Goal: Information Seeking & Learning: Find specific fact

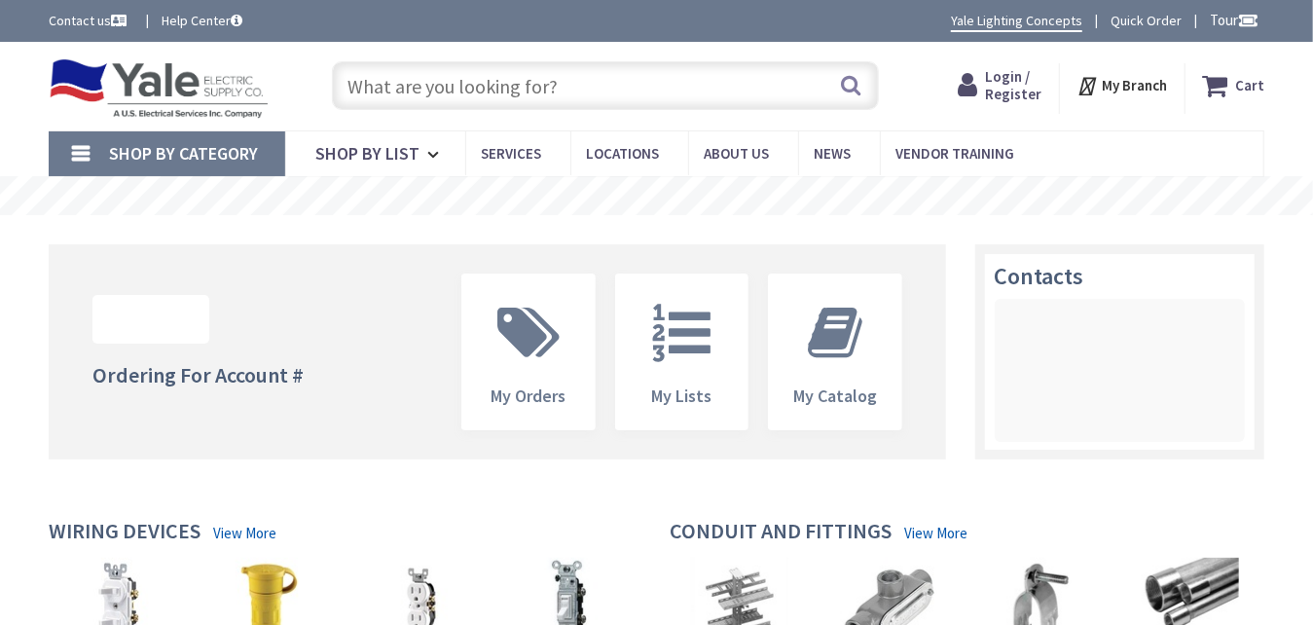
type input "[GEOGRAPHIC_DATA], [GEOGRAPHIC_DATA], [GEOGRAPHIC_DATA]"
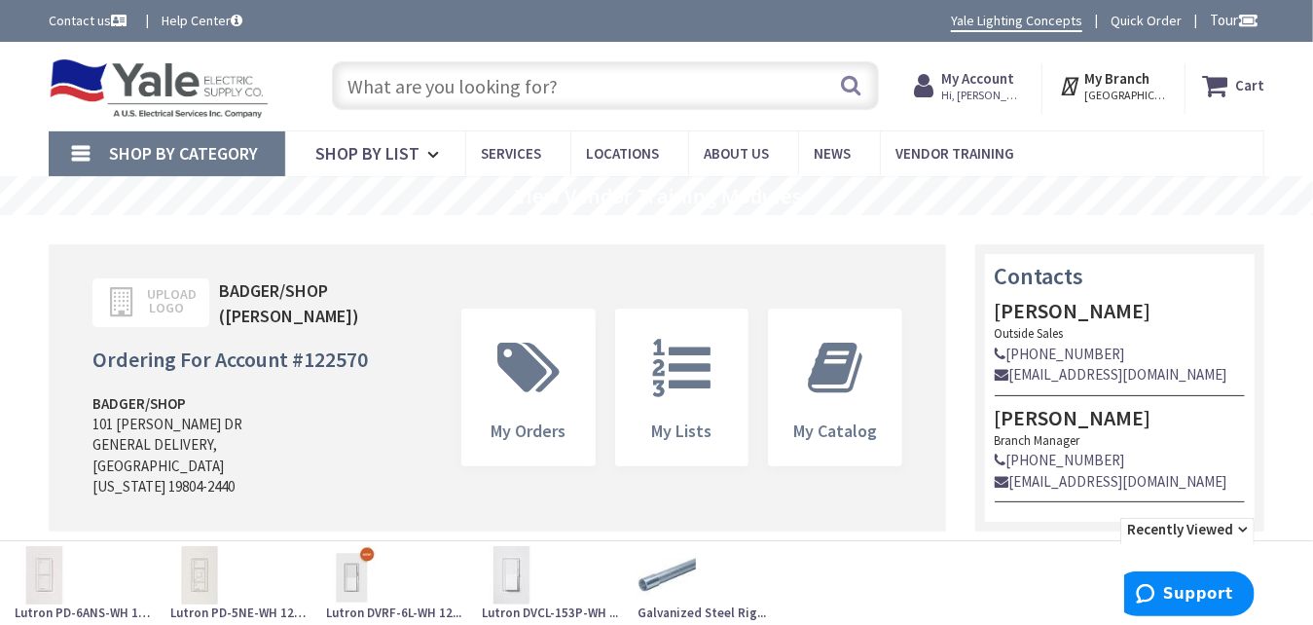
click at [460, 91] on input "text" at bounding box center [605, 85] width 546 height 49
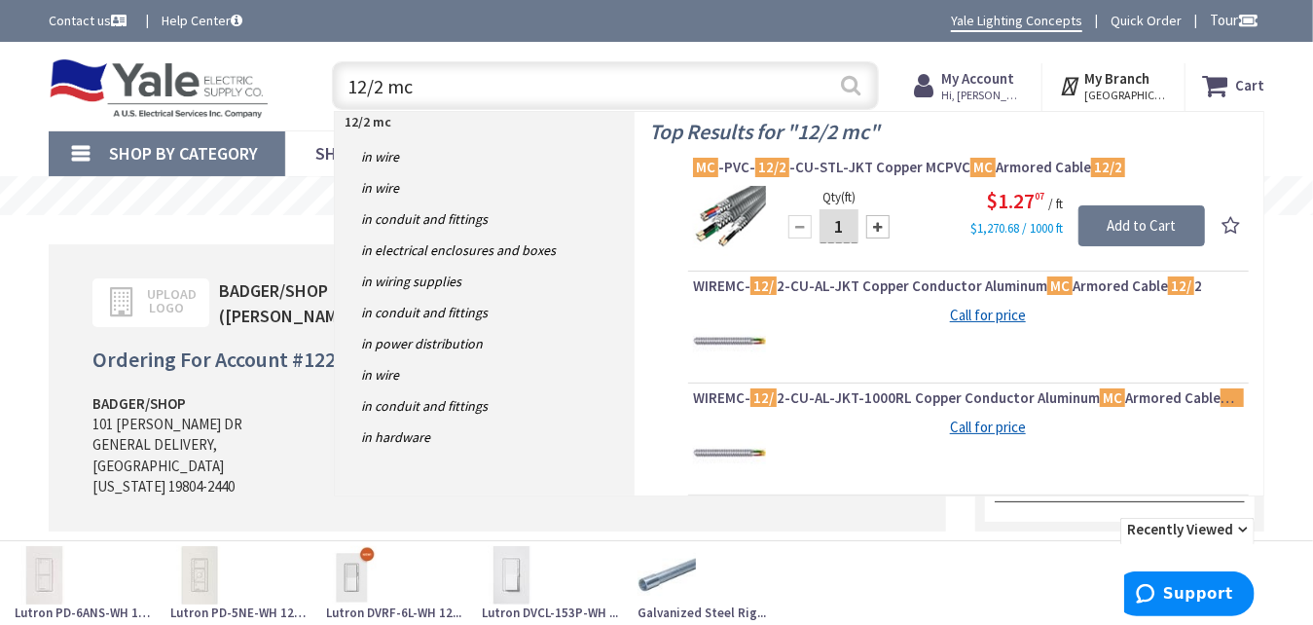
type input "12/2 mc"
click at [850, 88] on button "Search" at bounding box center [851, 85] width 25 height 44
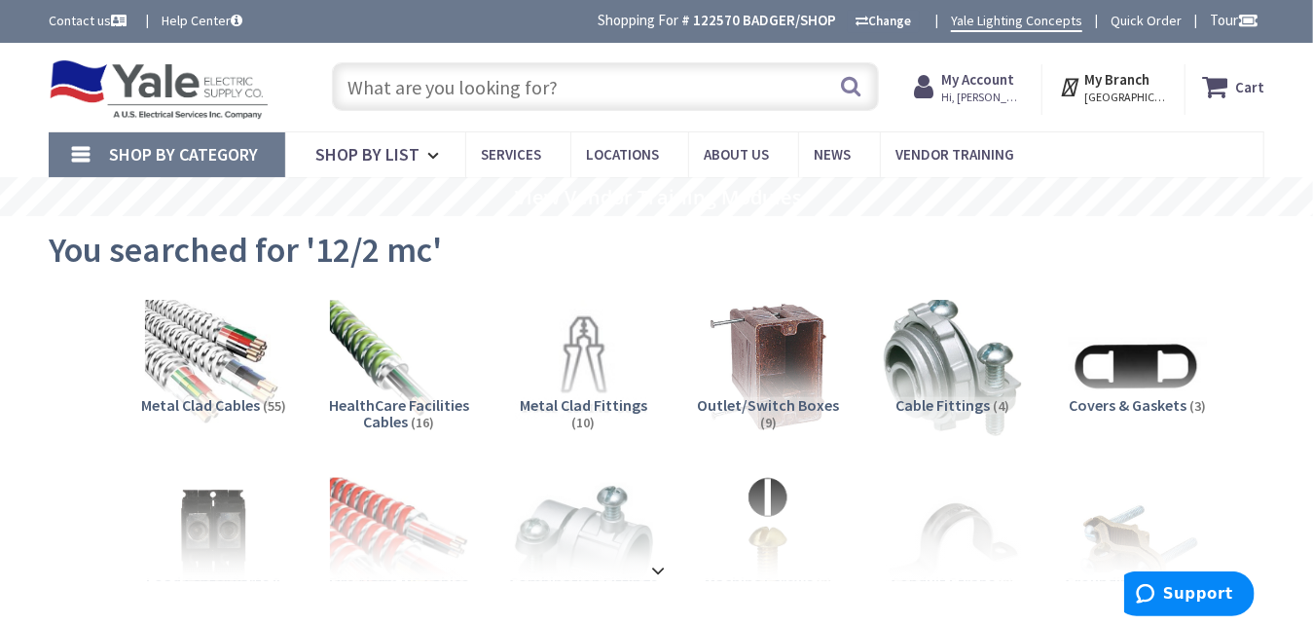
click at [527, 84] on input "text" at bounding box center [605, 86] width 546 height 49
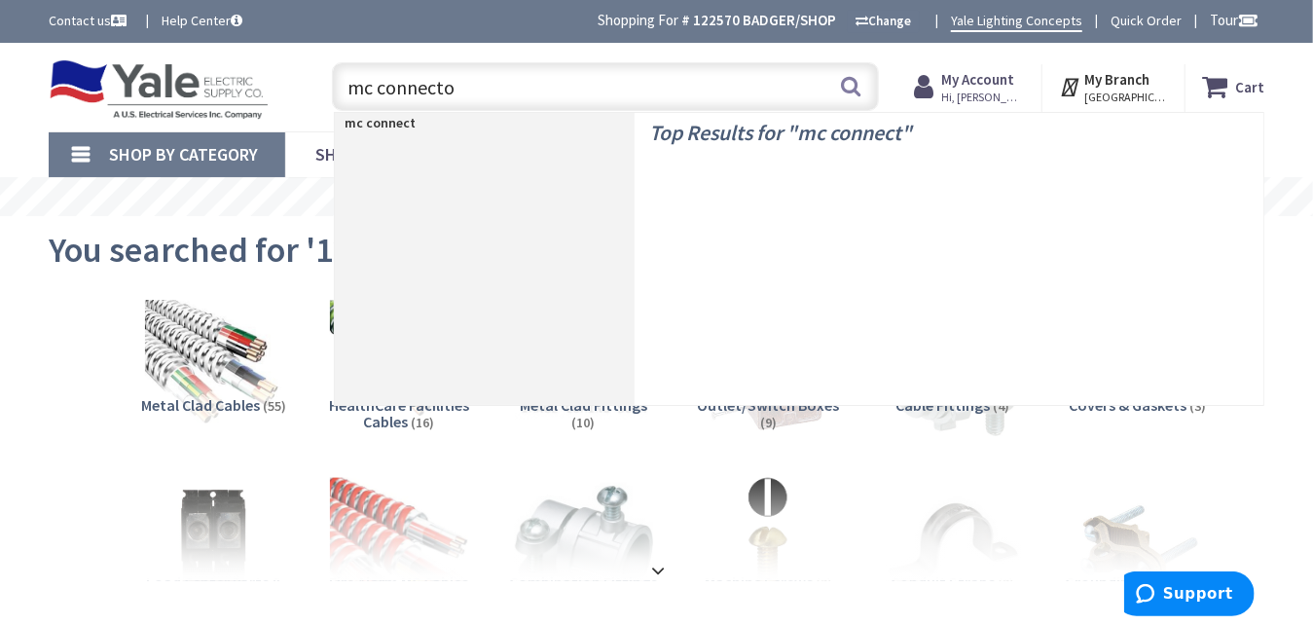
type input "mc connector"
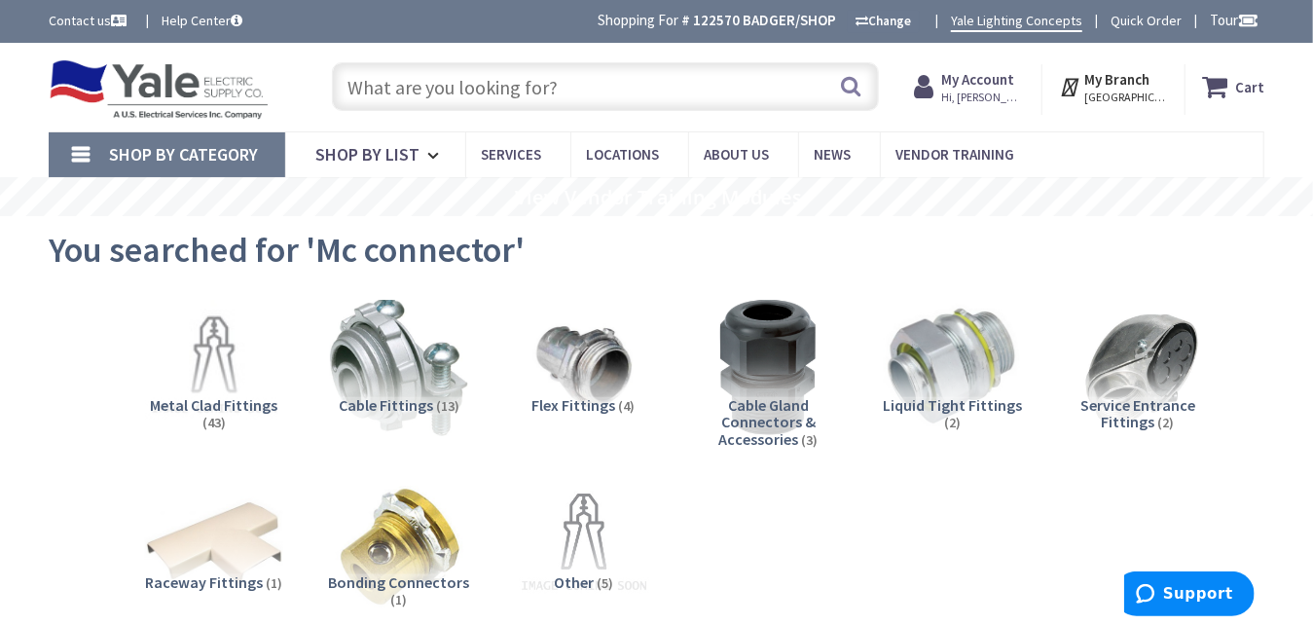
click at [533, 92] on input "text" at bounding box center [605, 86] width 546 height 49
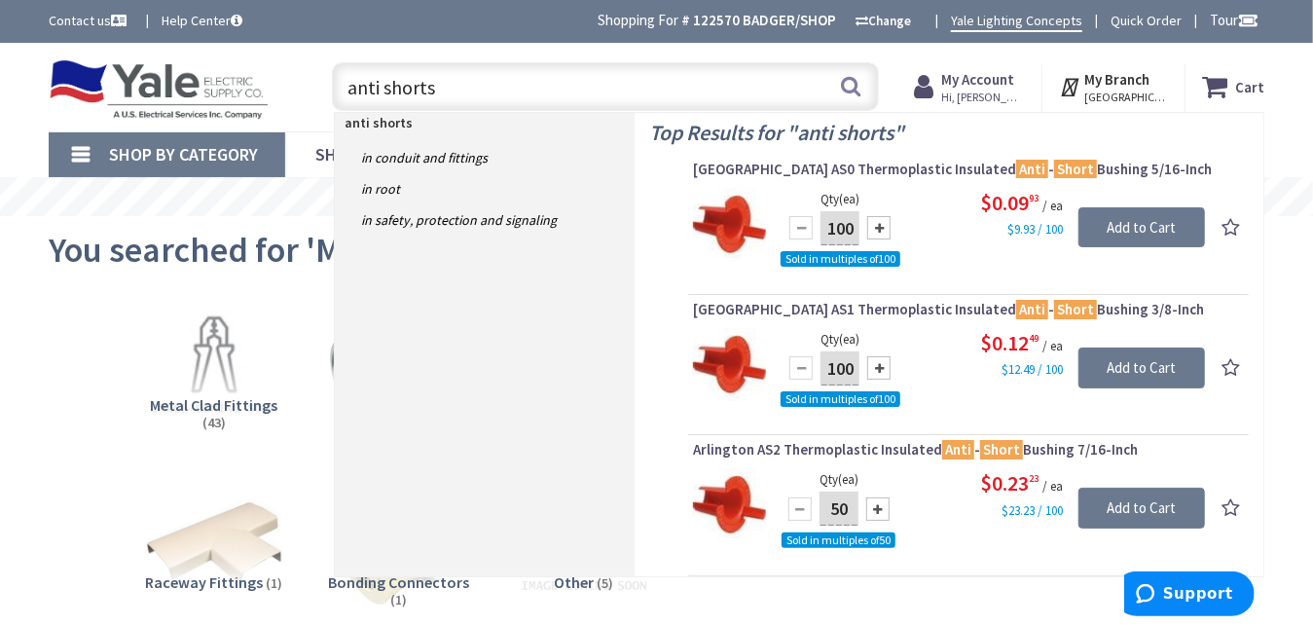
drag, startPoint x: 455, startPoint y: 90, endPoint x: 208, endPoint y: 102, distance: 246.6
click at [208, 102] on div "Toggle Nav anti shorts anti shorts Search Cart My Cart Close" at bounding box center [656, 87] width 1245 height 65
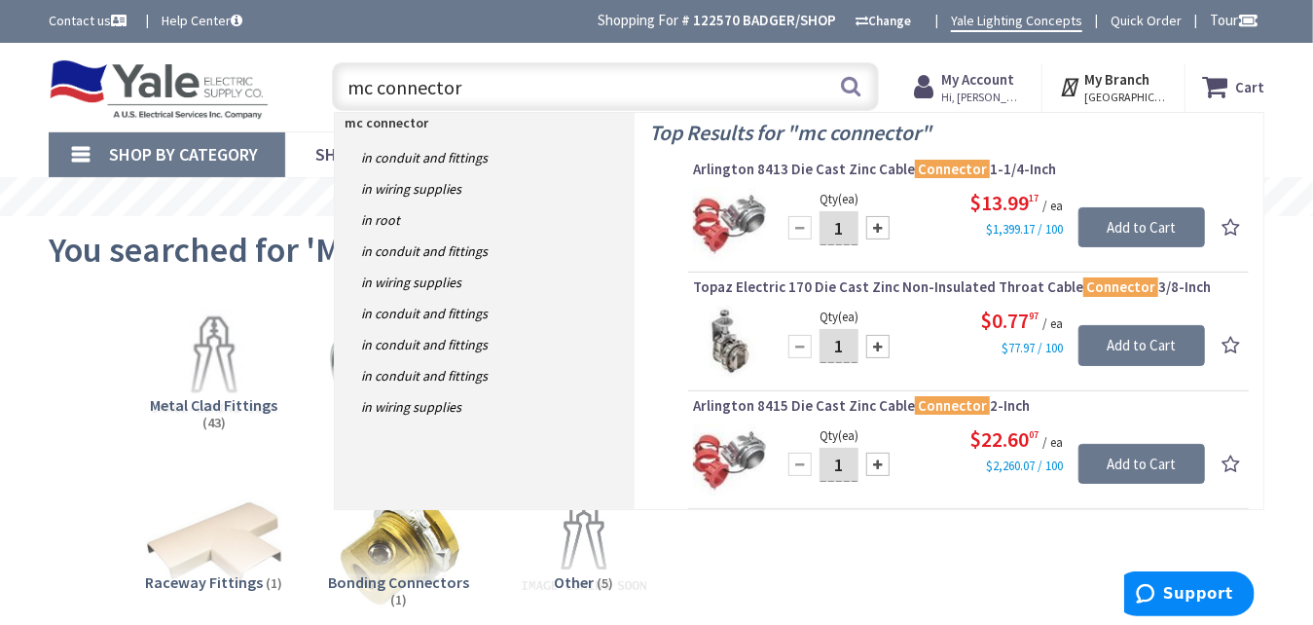
drag, startPoint x: 488, startPoint y: 89, endPoint x: 284, endPoint y: 96, distance: 203.6
click at [284, 96] on div "Toggle Nav mc connector mc connector Search Cart My Cart Close" at bounding box center [656, 87] width 1245 height 65
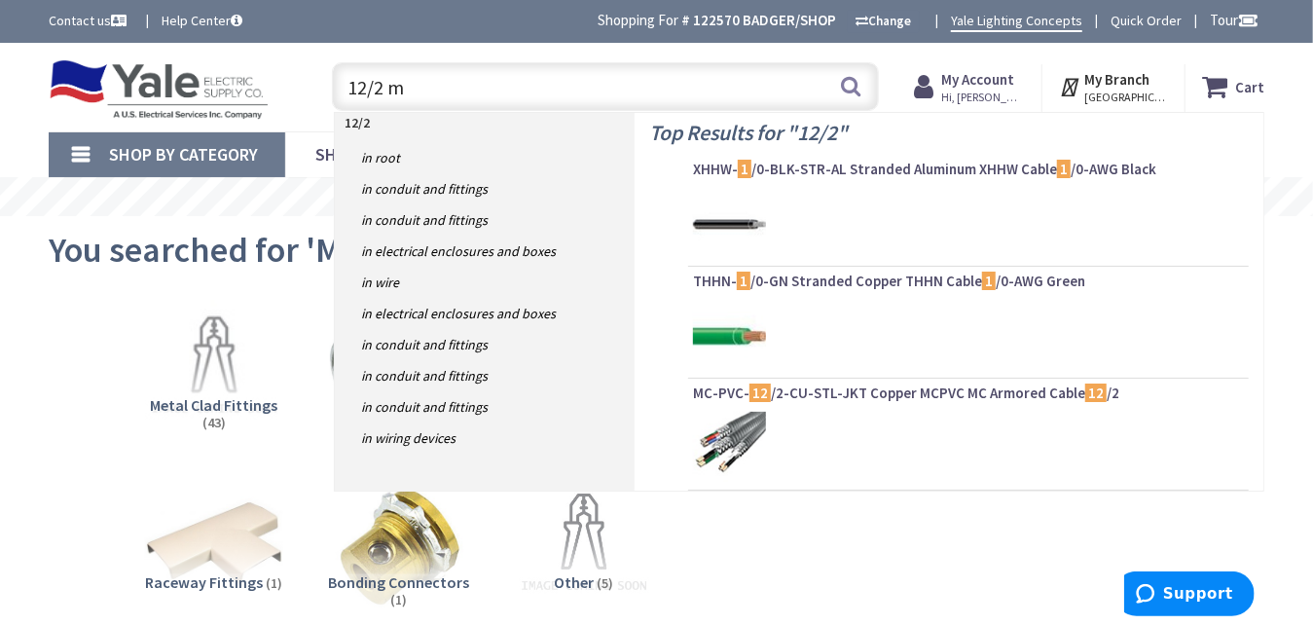
type input "12/2 mc"
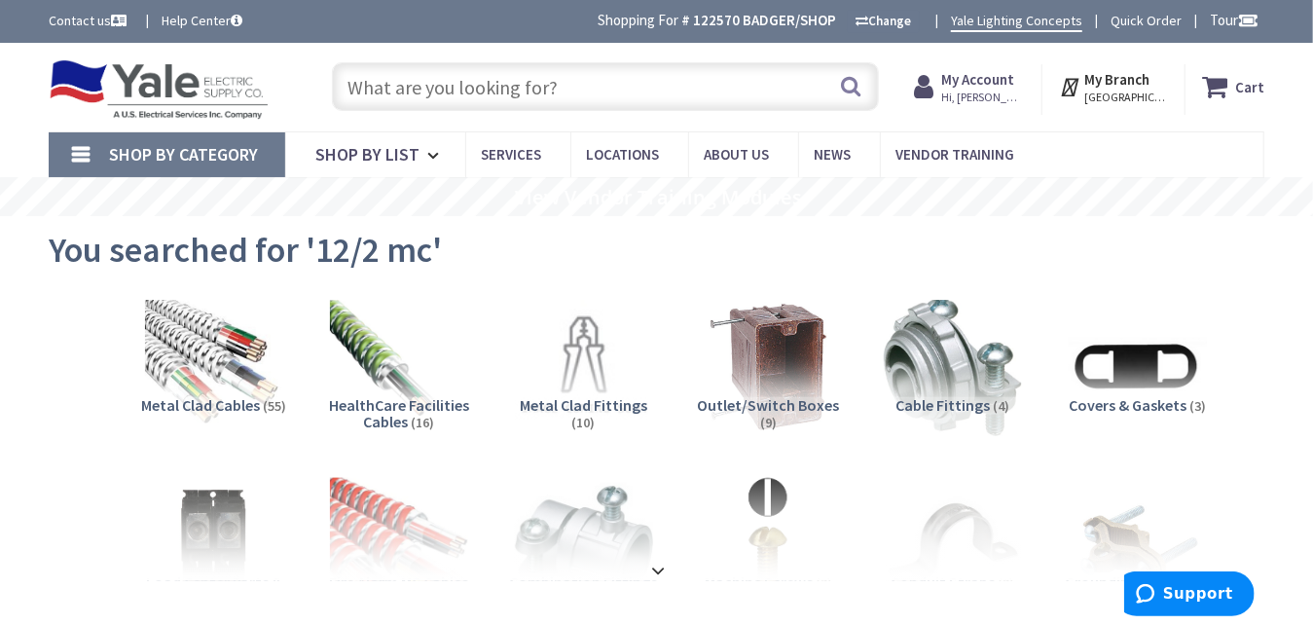
click at [595, 79] on input "text" at bounding box center [605, 86] width 546 height 49
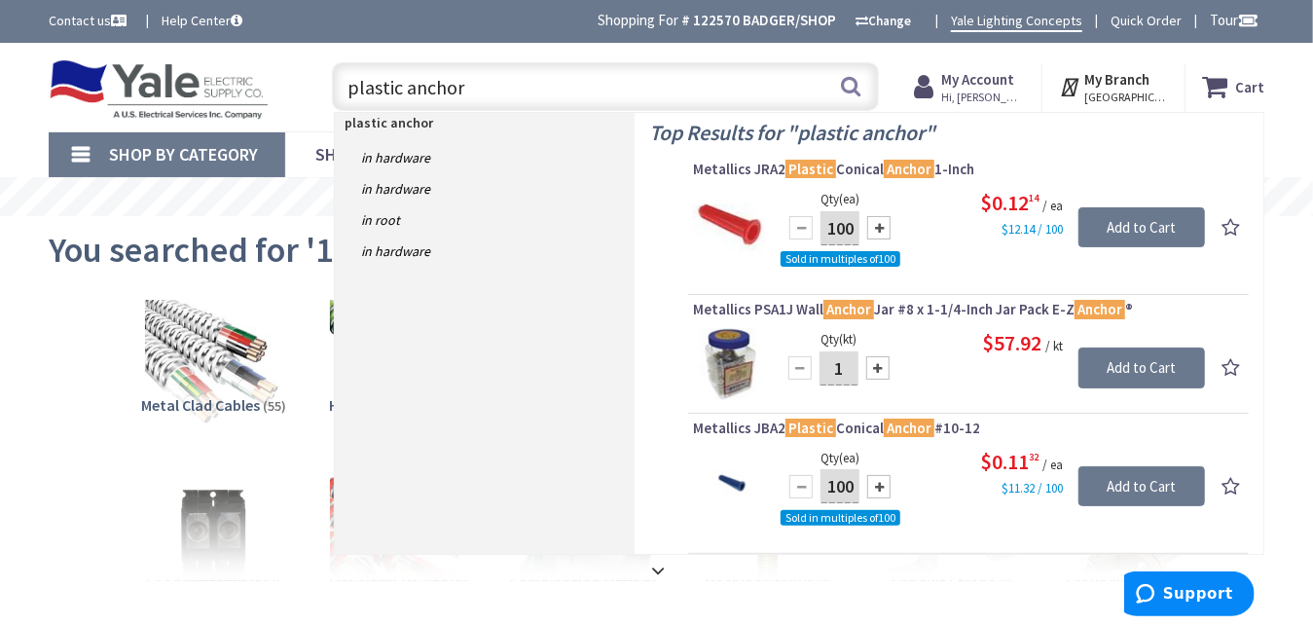
drag, startPoint x: 525, startPoint y: 88, endPoint x: 309, endPoint y: 99, distance: 216.4
click at [309, 99] on div "plastic anchor plastic anchor Search" at bounding box center [600, 86] width 585 height 62
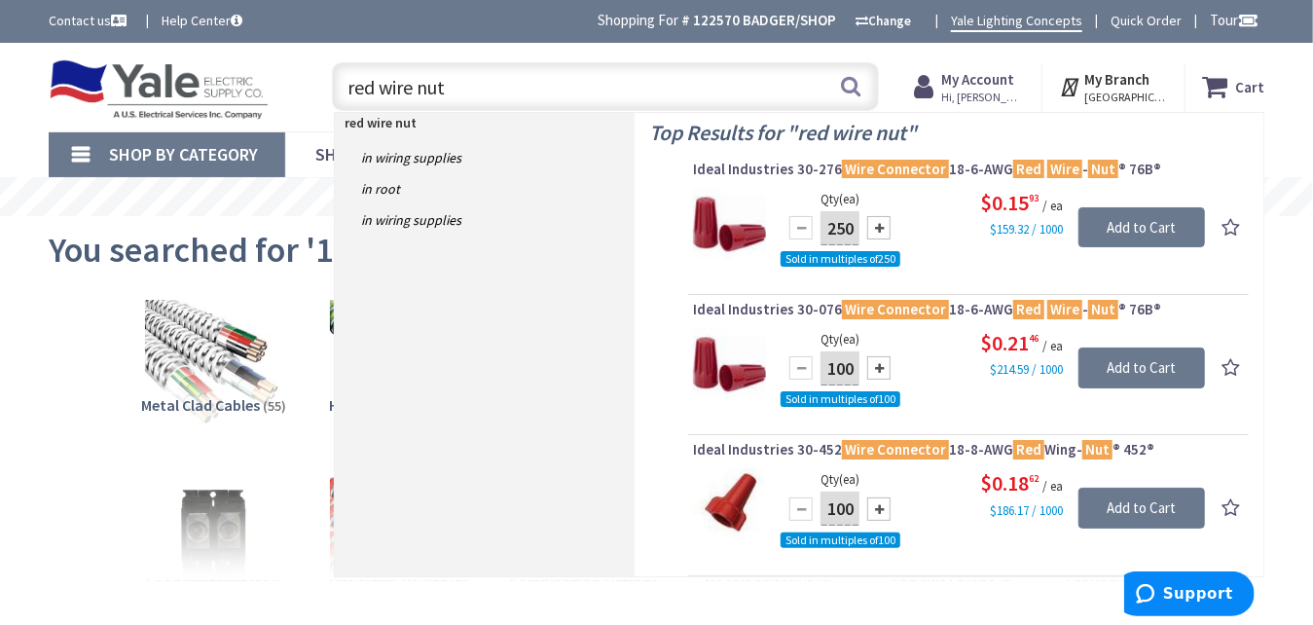
click at [376, 82] on input "red wire nut" at bounding box center [605, 86] width 546 height 49
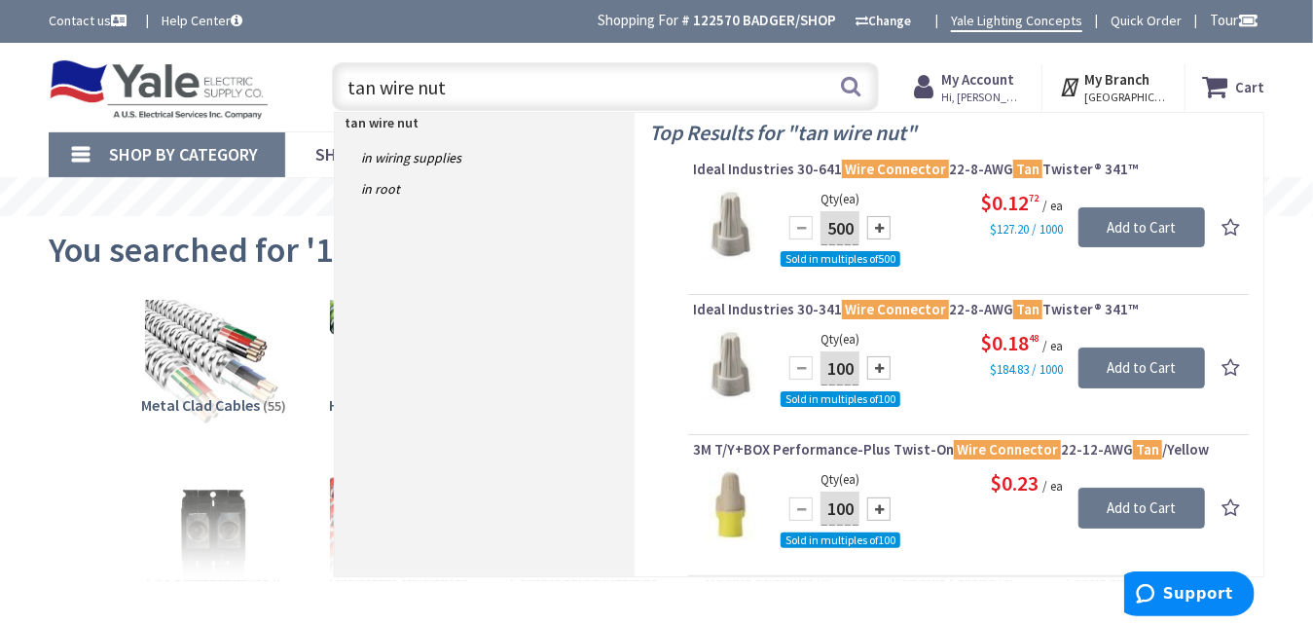
drag, startPoint x: 510, startPoint y: 88, endPoint x: 323, endPoint y: 111, distance: 188.4
click at [324, 110] on div "tan wire nut tan wire nut Search" at bounding box center [600, 86] width 556 height 62
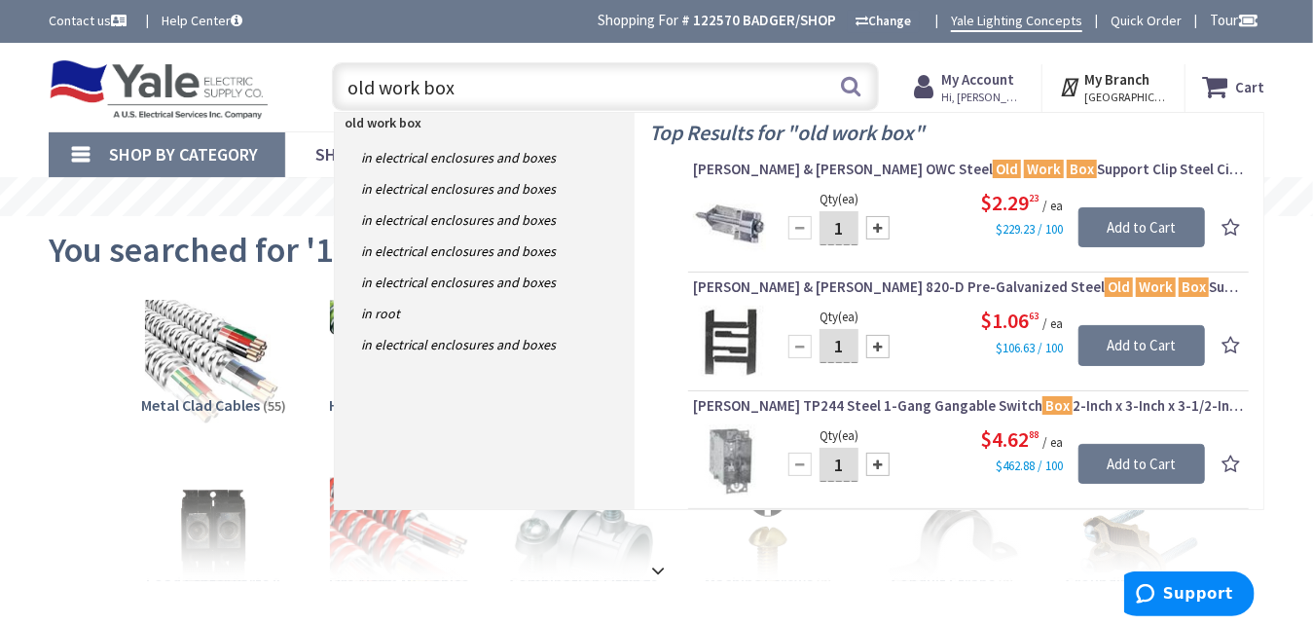
drag, startPoint x: 464, startPoint y: 92, endPoint x: 278, endPoint y: 95, distance: 186.0
click at [278, 95] on div "Toggle Nav old work box old work box Search Cart My Cart Close" at bounding box center [656, 87] width 1245 height 65
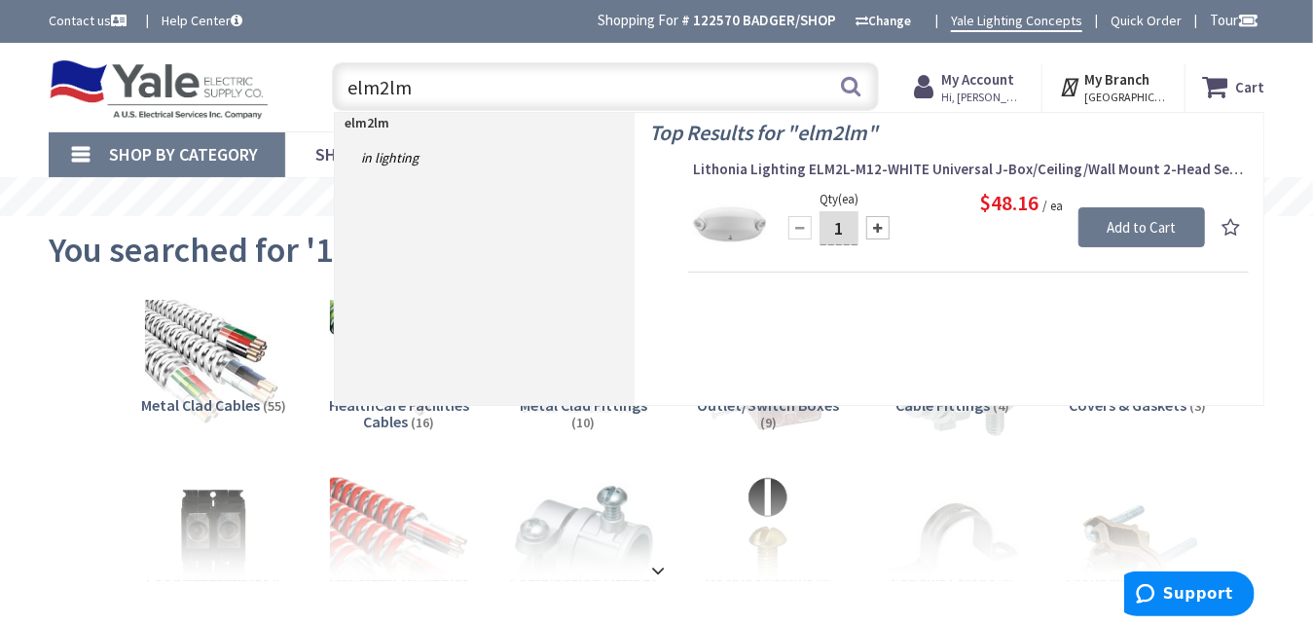
drag, startPoint x: 490, startPoint y: 82, endPoint x: 280, endPoint y: 74, distance: 209.5
click at [280, 74] on div "Toggle Nav elm2lm elm2lm Search Cart My Cart Close" at bounding box center [656, 87] width 1245 height 65
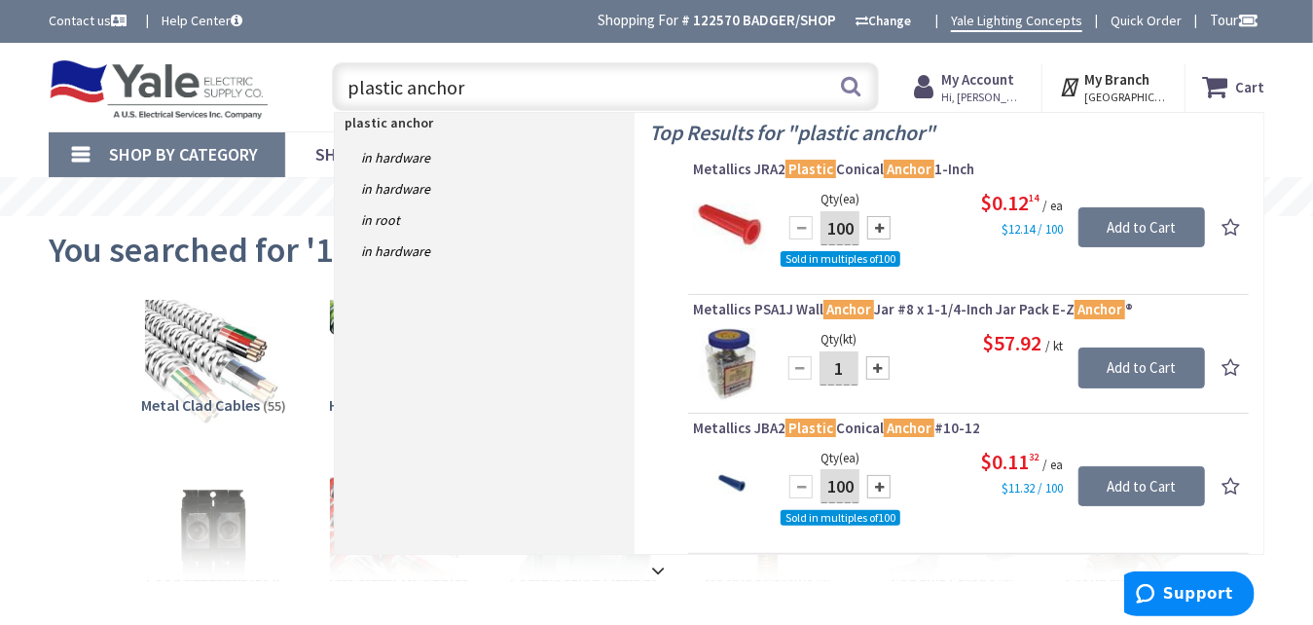
drag, startPoint x: 401, startPoint y: 87, endPoint x: 313, endPoint y: 90, distance: 88.6
click at [313, 90] on div "plastic anchor plastic anchor Search" at bounding box center [600, 86] width 585 height 62
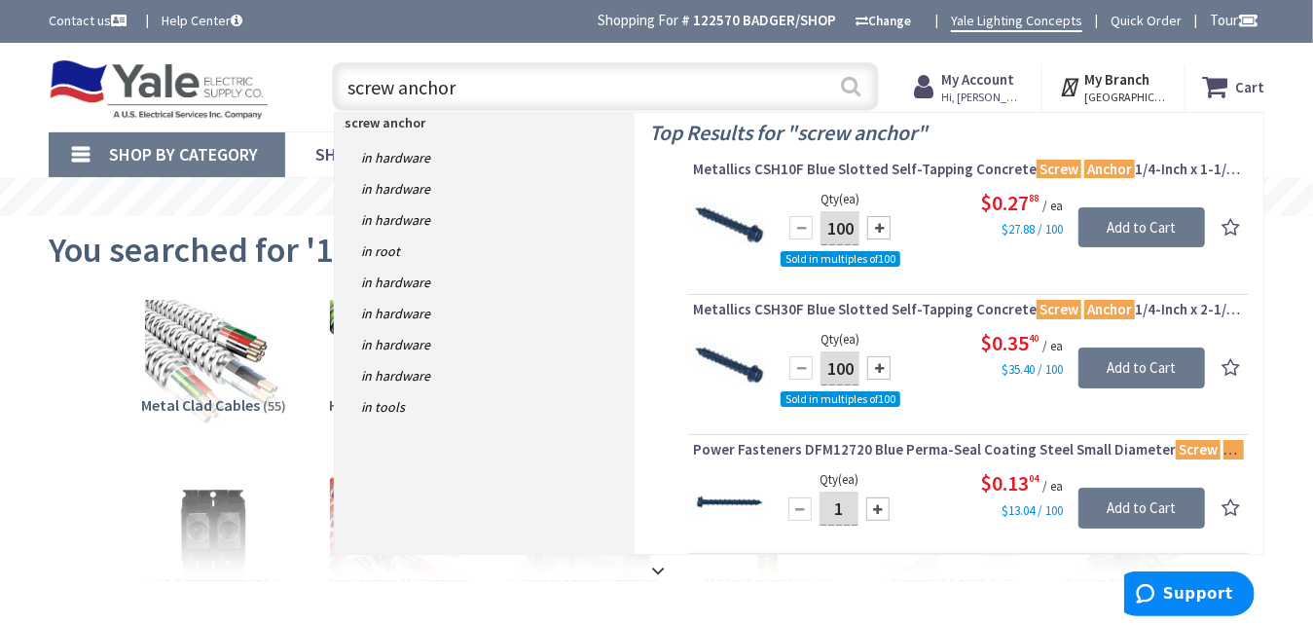
type input "screw anchor"
click at [855, 87] on button "Search" at bounding box center [851, 86] width 25 height 44
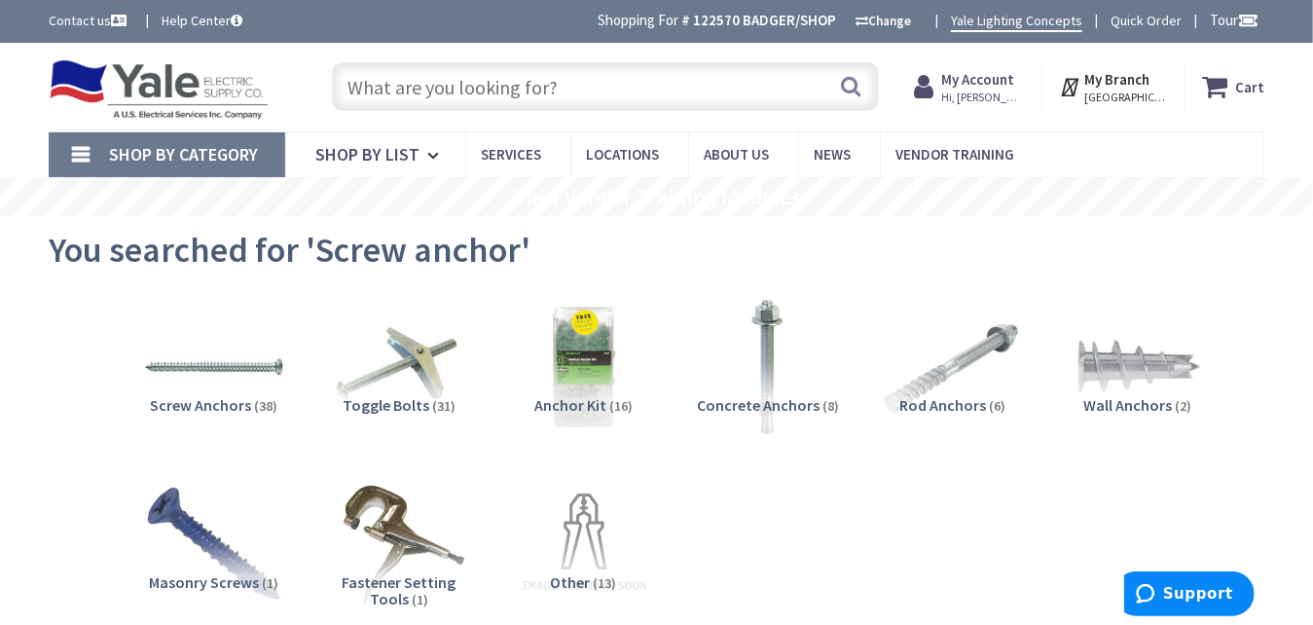
click at [1128, 405] on span "Wall Anchors" at bounding box center [1129, 404] width 89 height 19
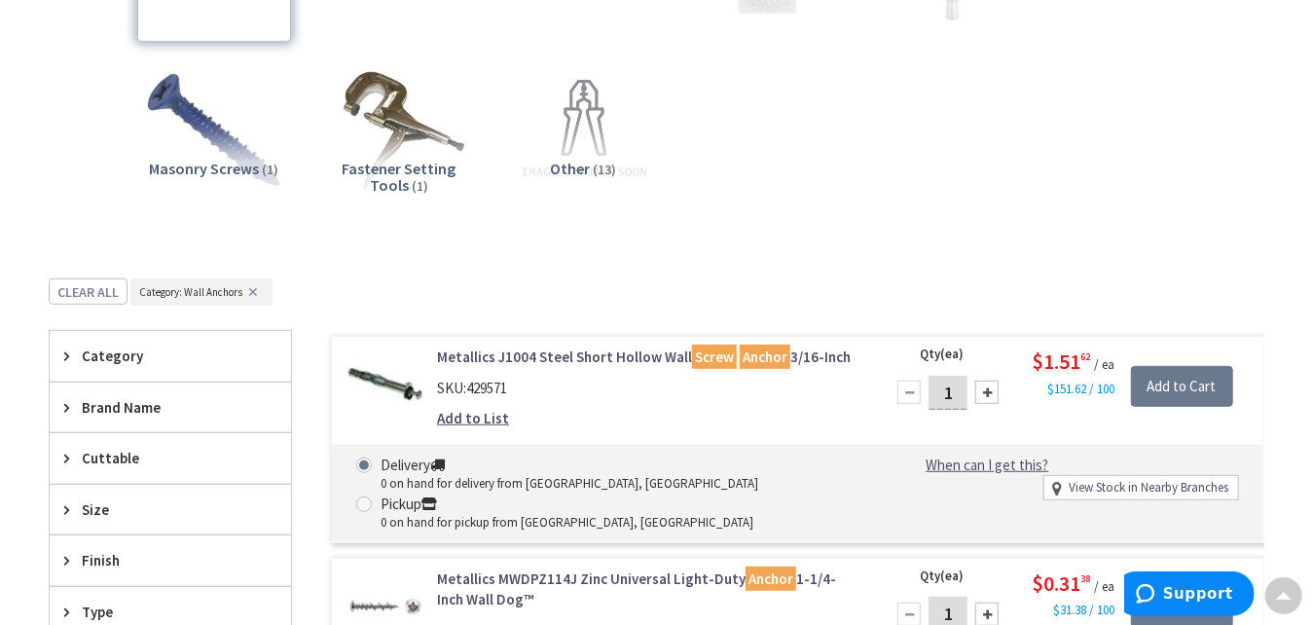
scroll to position [402, 0]
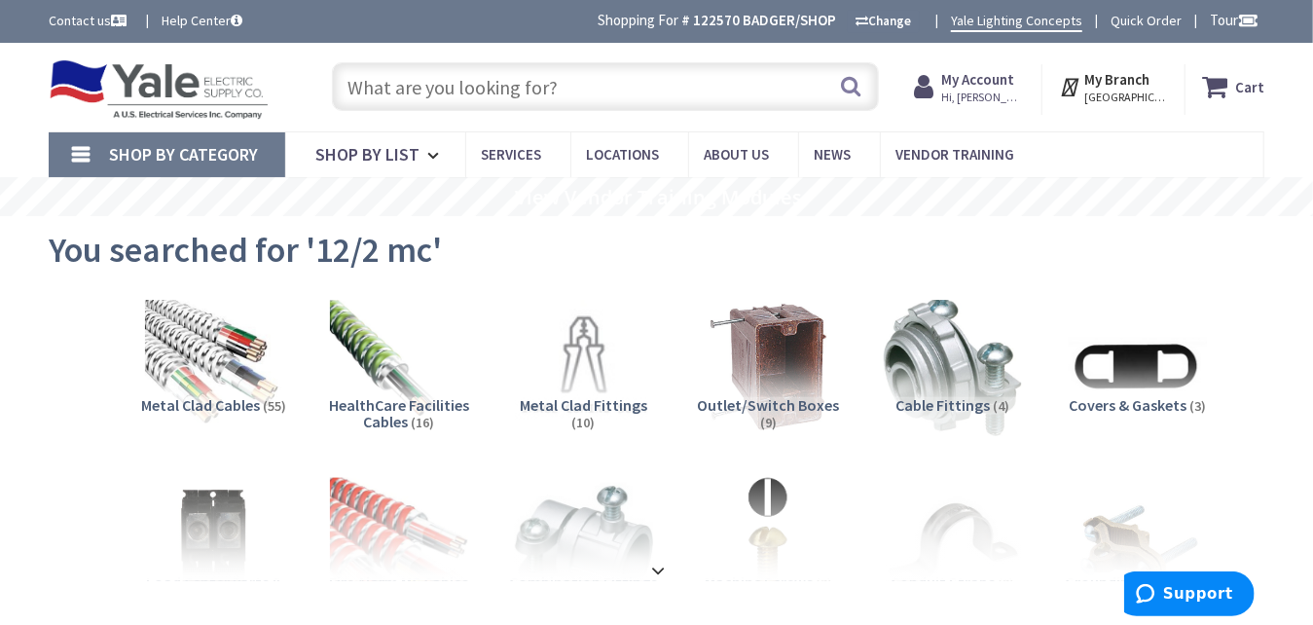
click at [523, 92] on input "text" at bounding box center [605, 86] width 546 height 49
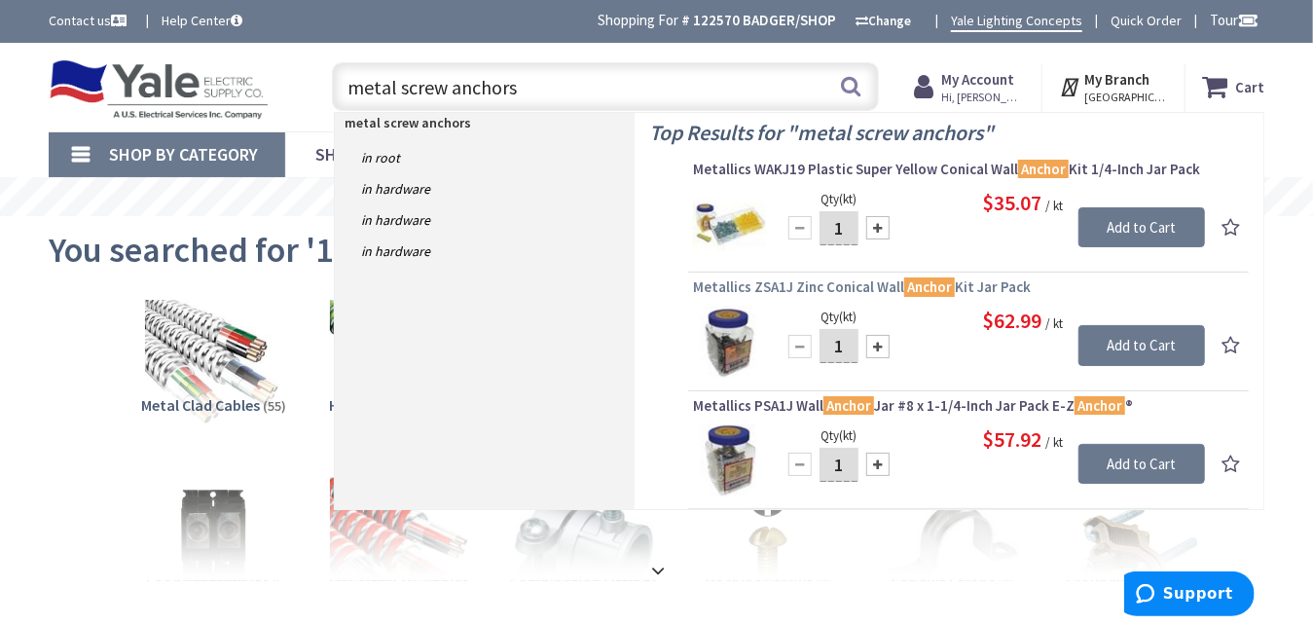
type input "metal screw anchors"
click at [797, 282] on span "Metallics ZSA1J Zinc Conical Wall Anchor Kit Jar Pack" at bounding box center [968, 286] width 551 height 19
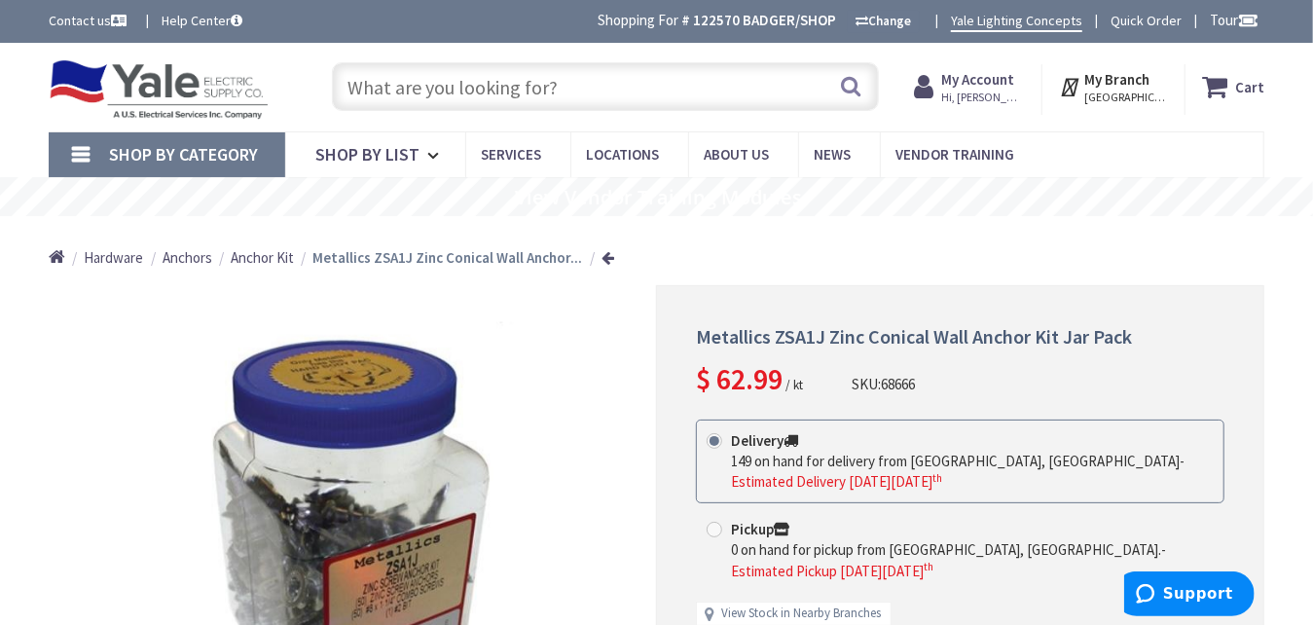
click at [515, 94] on input "text" at bounding box center [605, 86] width 546 height 49
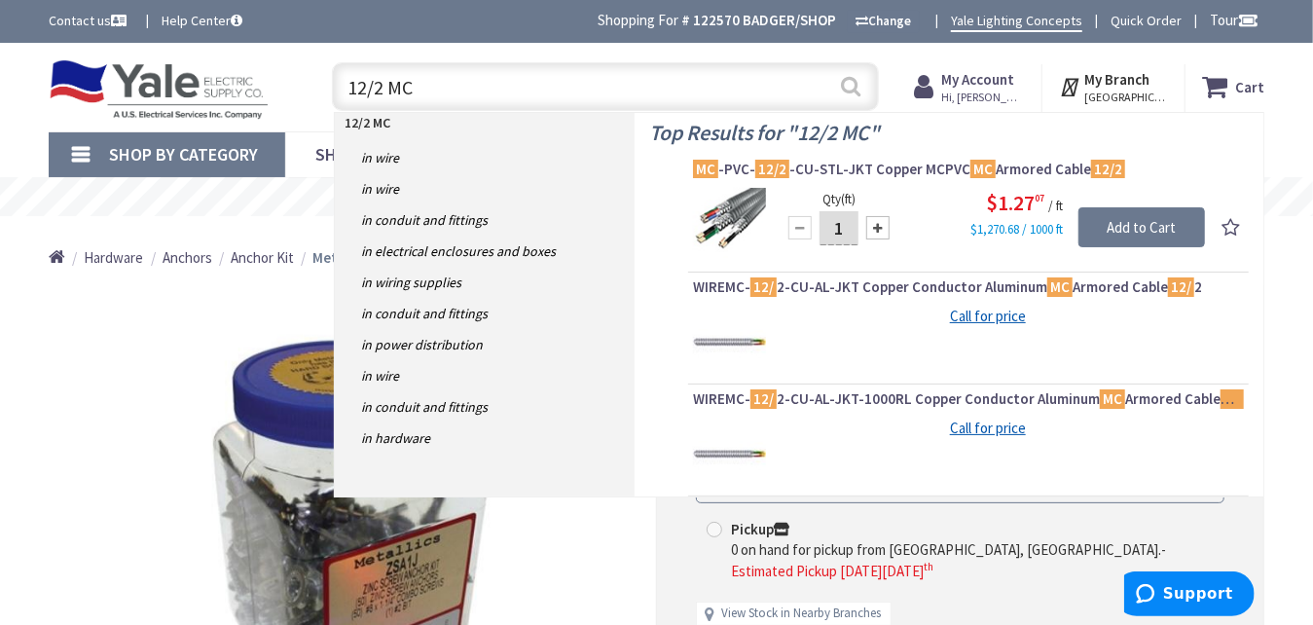
type input "12/2 MC"
click at [844, 83] on button "Search" at bounding box center [851, 86] width 25 height 44
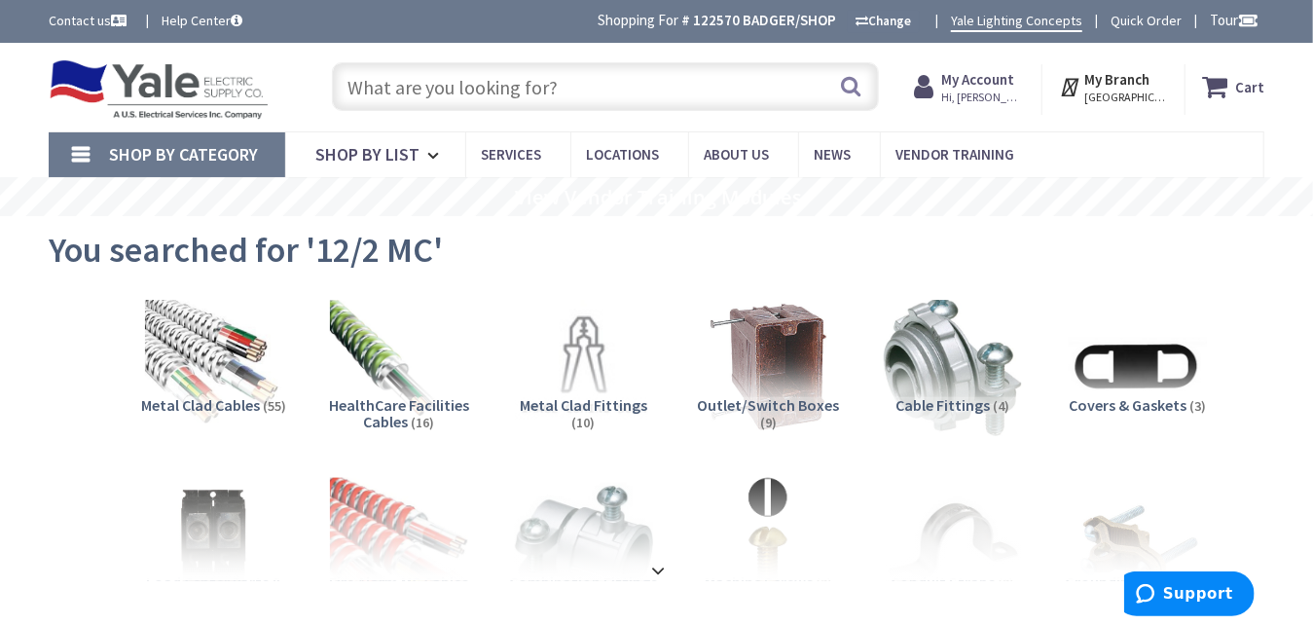
click at [713, 71] on input "text" at bounding box center [605, 86] width 546 height 49
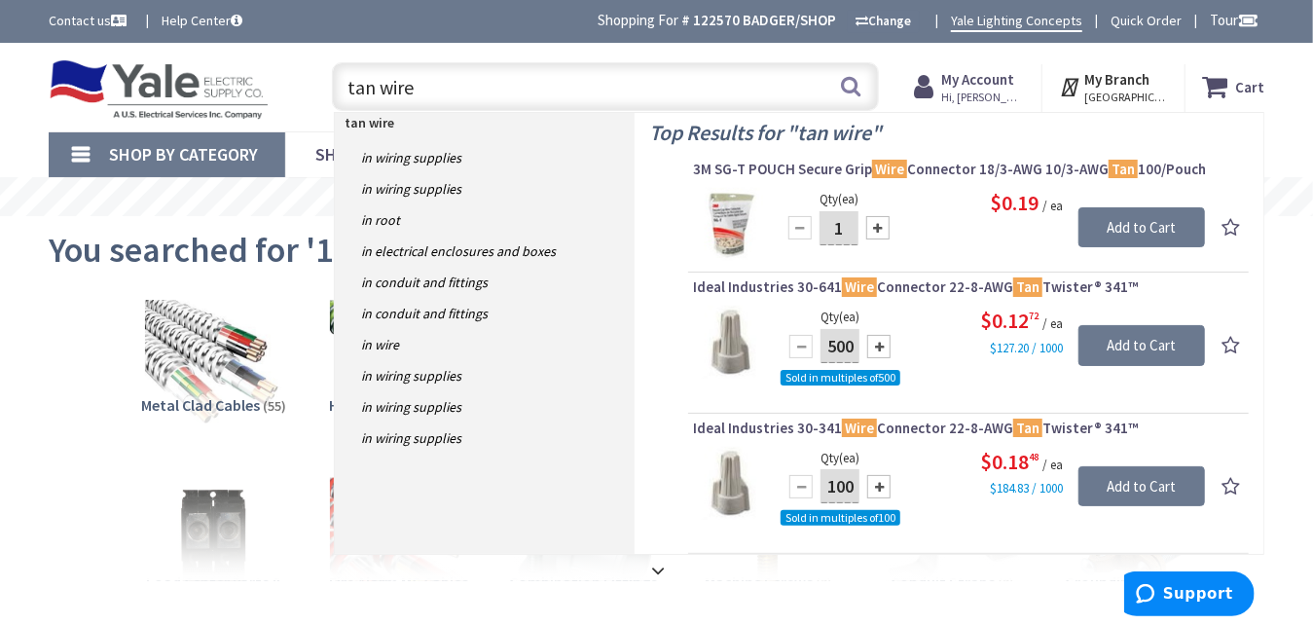
click at [715, 84] on input "tan wire" at bounding box center [605, 86] width 546 height 49
type input "t"
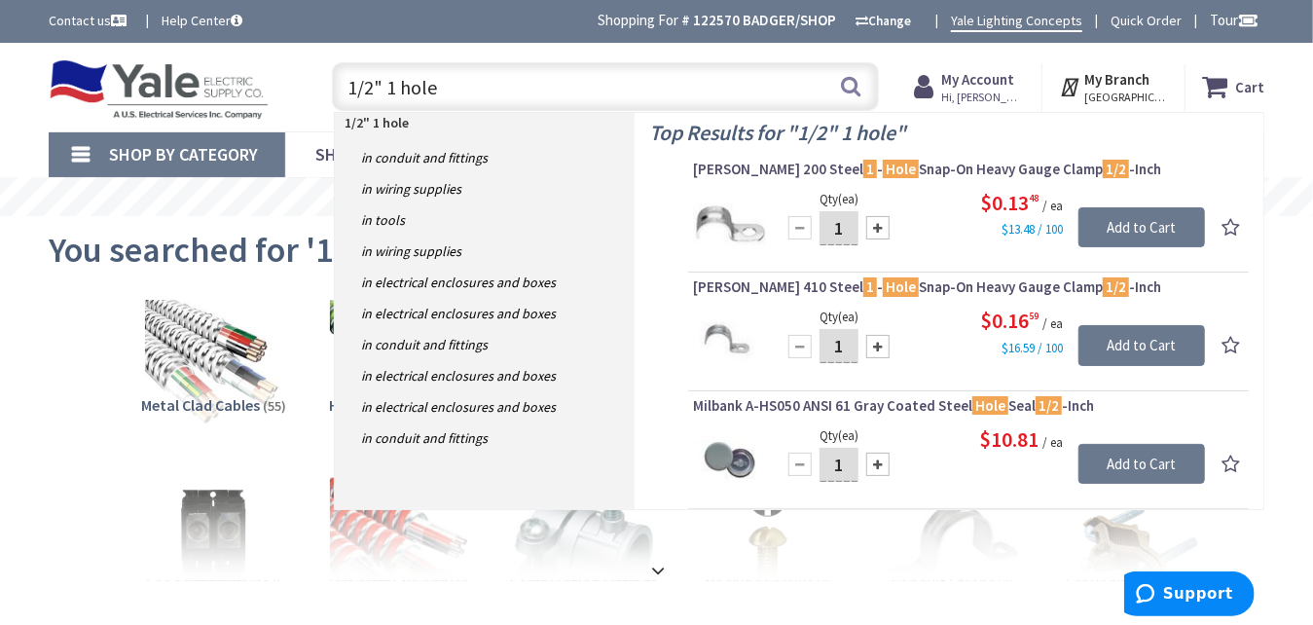
drag, startPoint x: 447, startPoint y: 89, endPoint x: 329, endPoint y: 100, distance: 118.4
click at [329, 100] on div "1/2" 1 hole 1/2" 1 hole Search" at bounding box center [600, 86] width 556 height 62
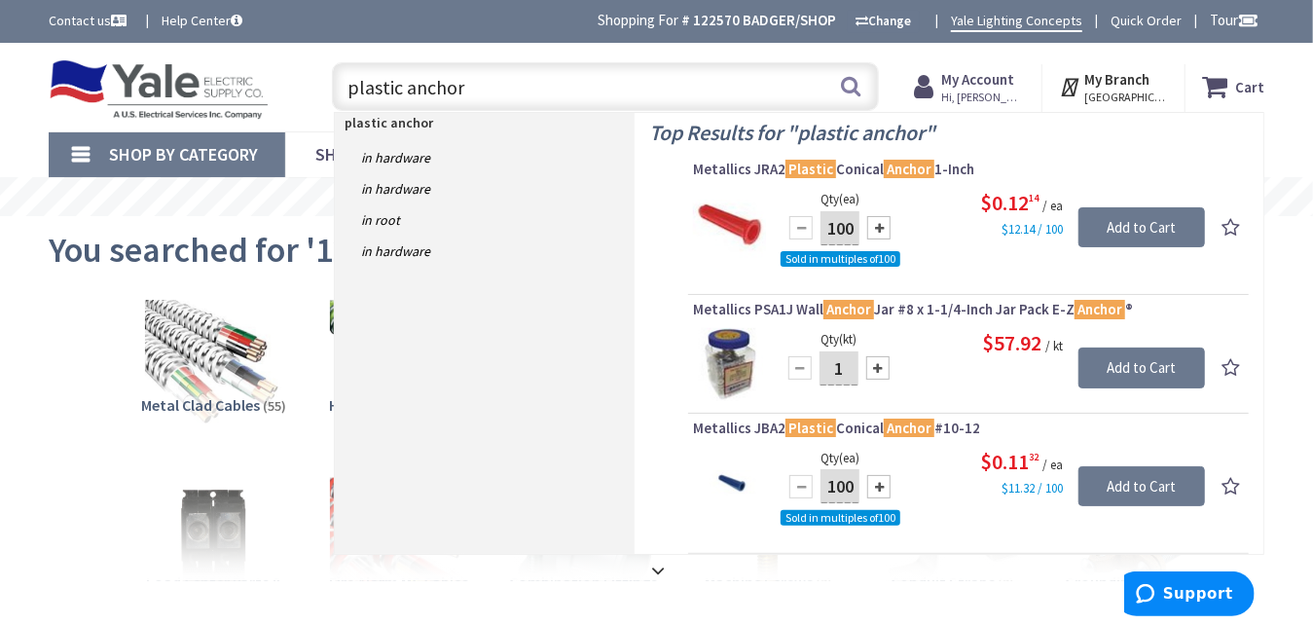
drag, startPoint x: 475, startPoint y: 84, endPoint x: 290, endPoint y: 95, distance: 185.3
click at [290, 95] on div "Toggle Nav plastic anchor plastic anchor Search Cart My Cart Close You have no …" at bounding box center [656, 87] width 1245 height 65
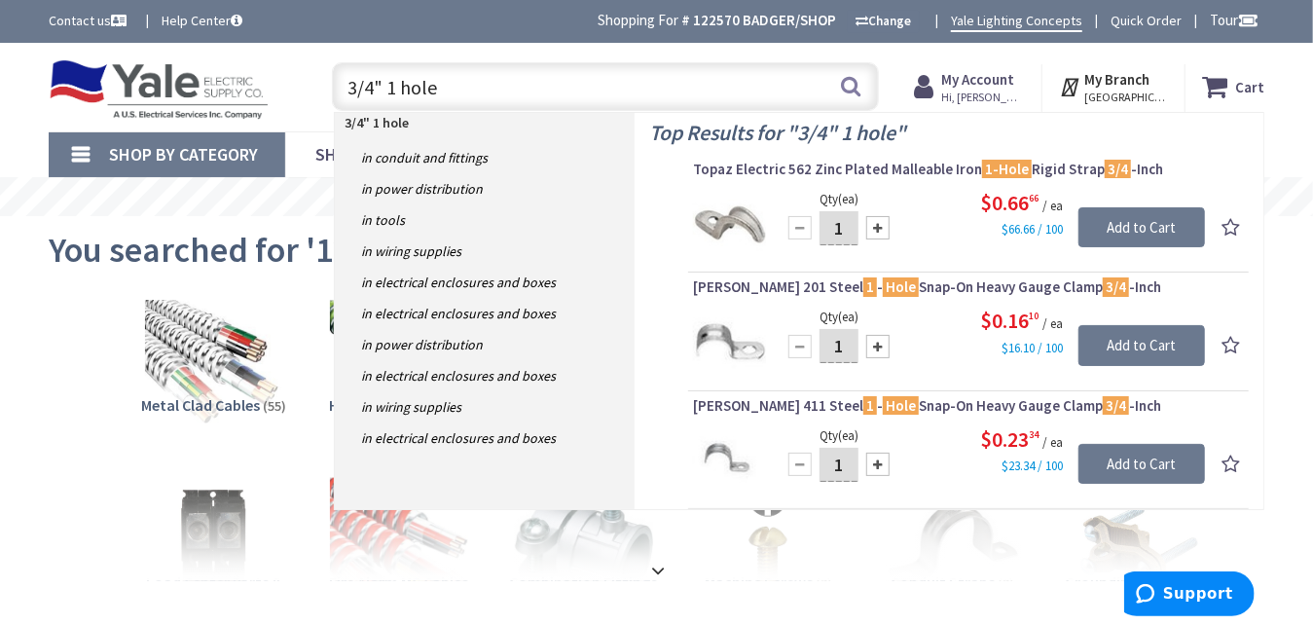
drag, startPoint x: 455, startPoint y: 94, endPoint x: 270, endPoint y: 94, distance: 185.0
click at [270, 94] on div "Toggle Nav 3/4" 1 hole 3/4" 1 hole Search Cart My Cart Close You have no items …" at bounding box center [656, 87] width 1245 height 65
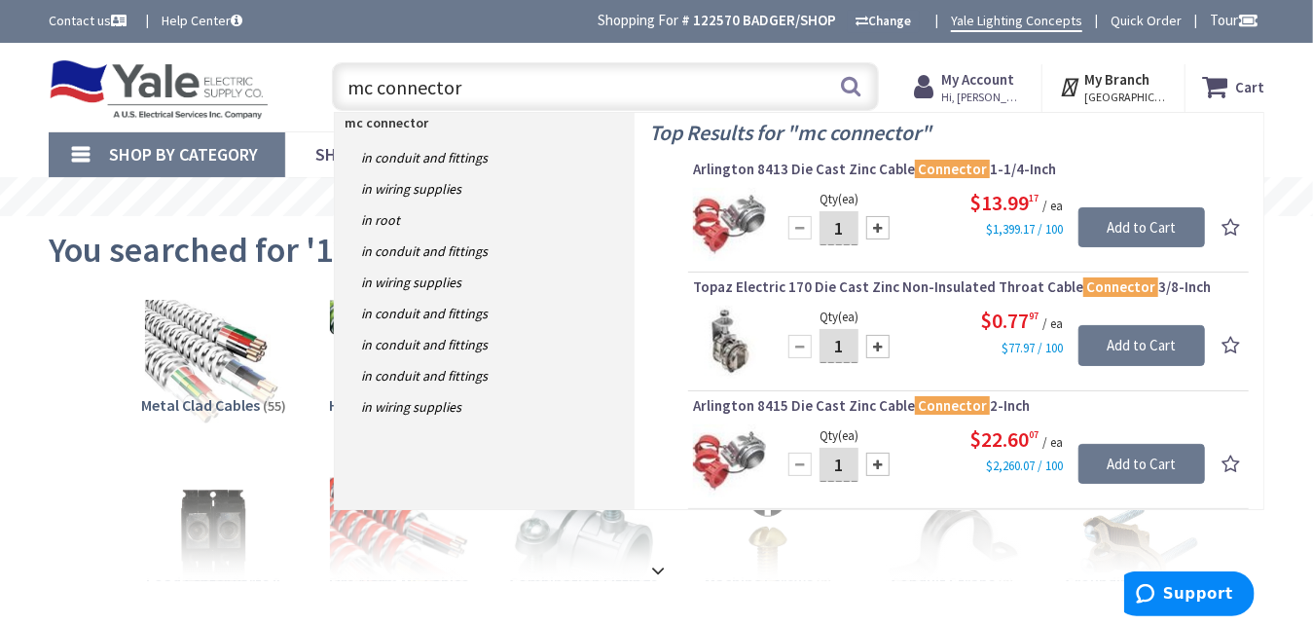
type input "mc connector"
